Goal: Find specific fact: Find specific fact

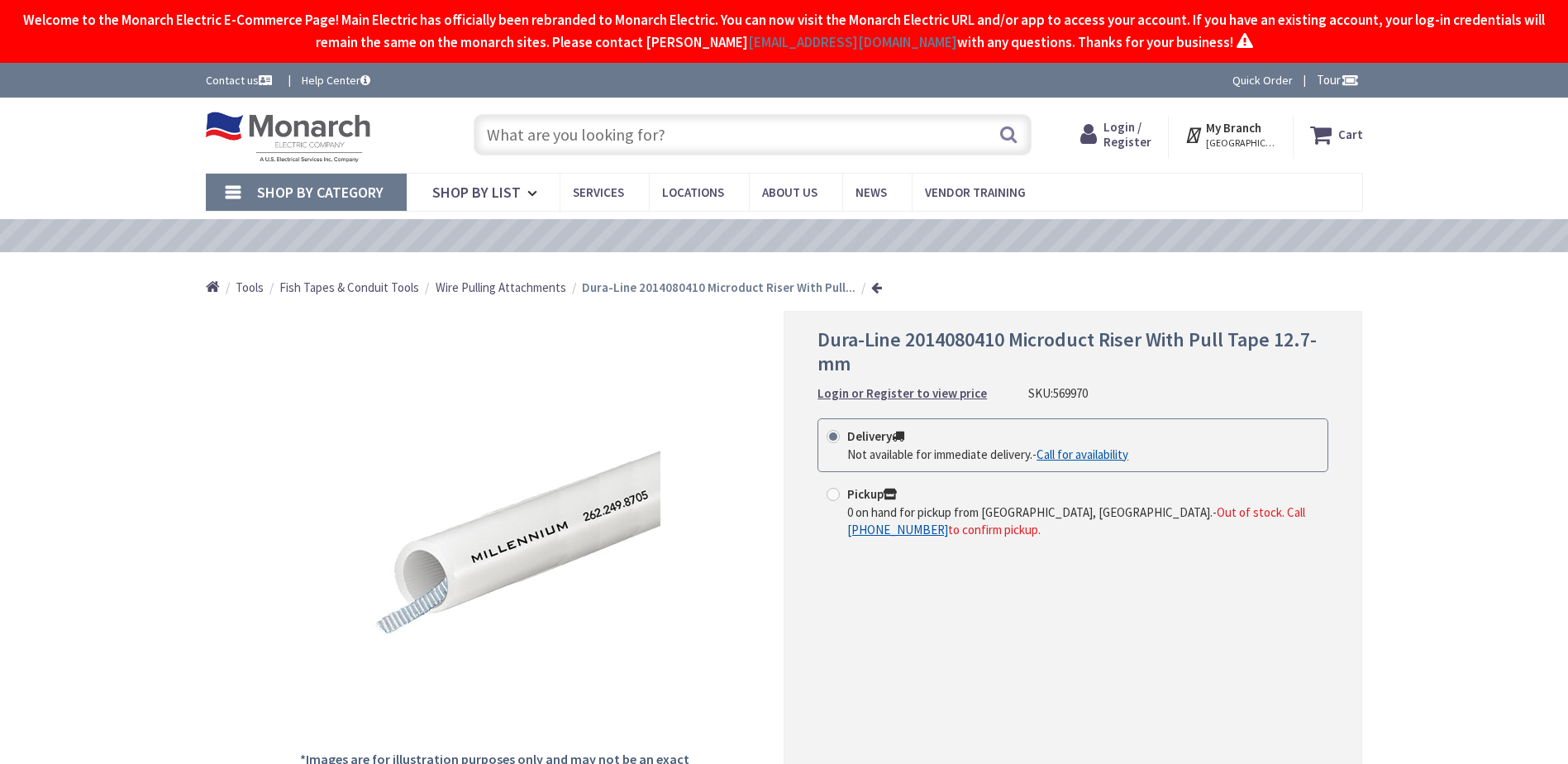
type input "[GEOGRAPHIC_DATA], [GEOGRAPHIC_DATA]"
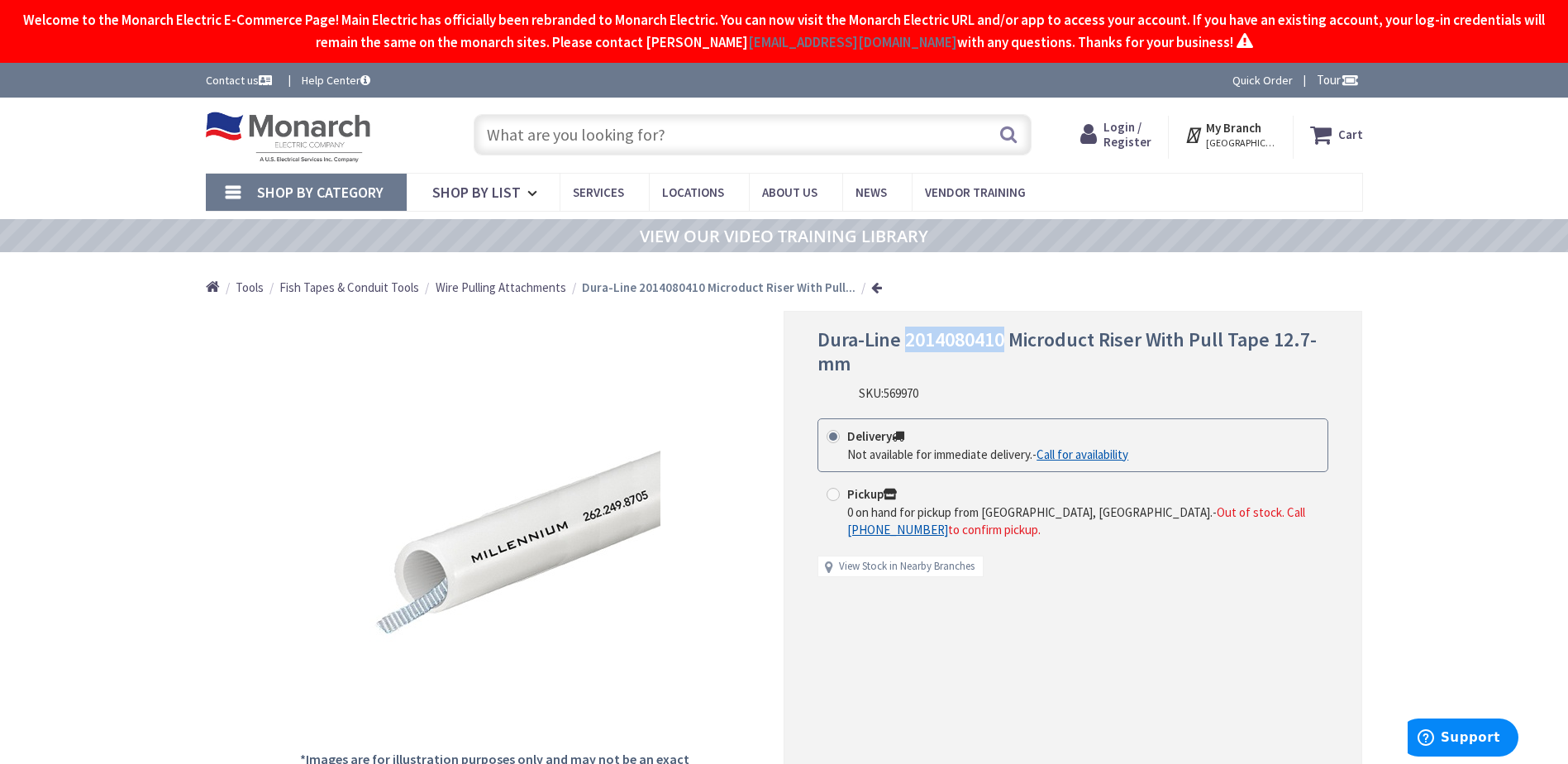
drag, startPoint x: 1007, startPoint y: 340, endPoint x: 909, endPoint y: 337, distance: 98.4
click at [909, 337] on span "Dura-Line 2014080410 Microduct Riser With Pull Tape 12.7-mm" at bounding box center [1067, 352] width 499 height 50
drag, startPoint x: 909, startPoint y: 337, endPoint x: 928, endPoint y: 342, distance: 20.5
copy span "2014080410"
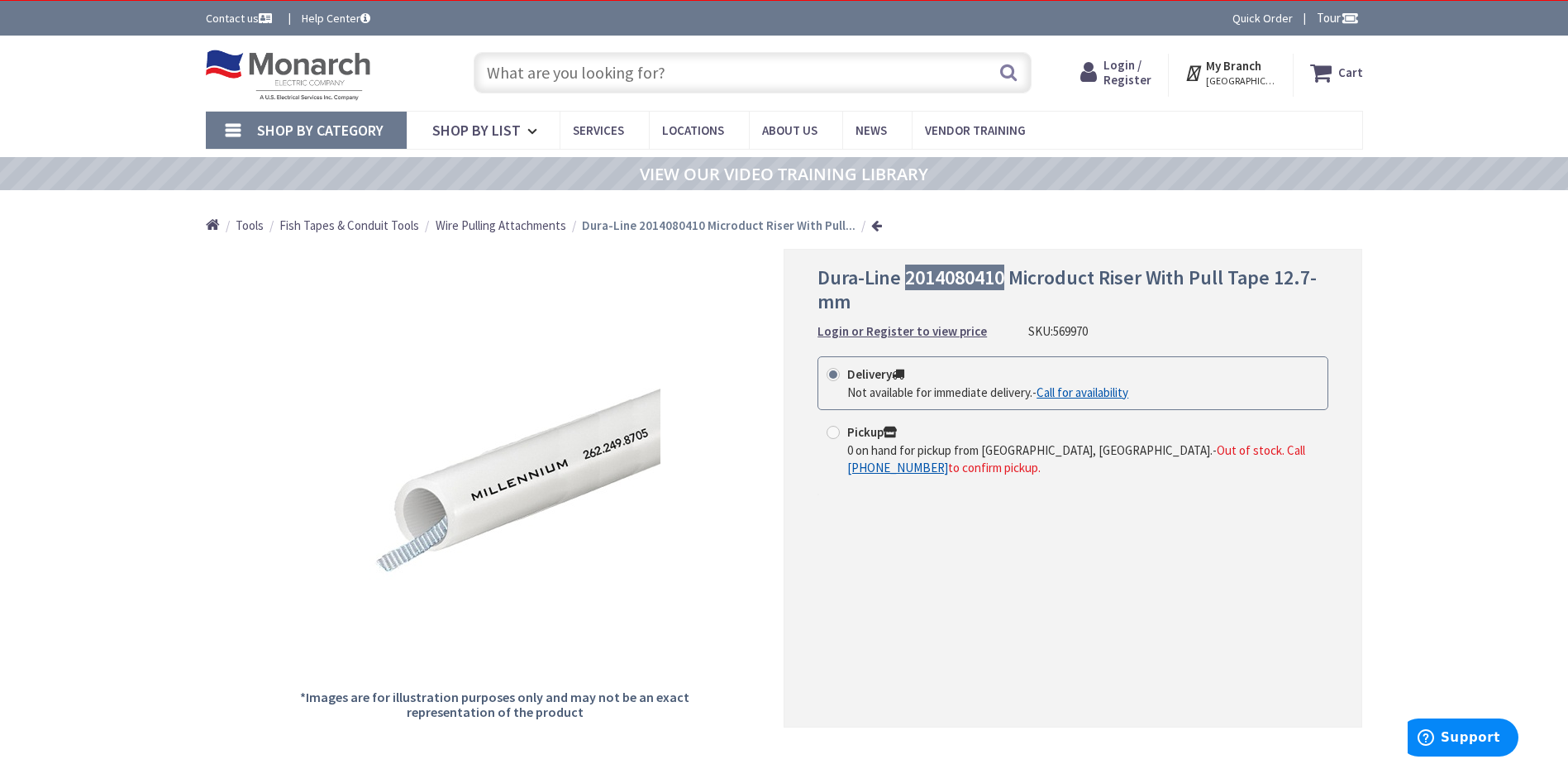
scroll to position [83, 0]
